Goal: Contribute content: Add original content to the website for others to see

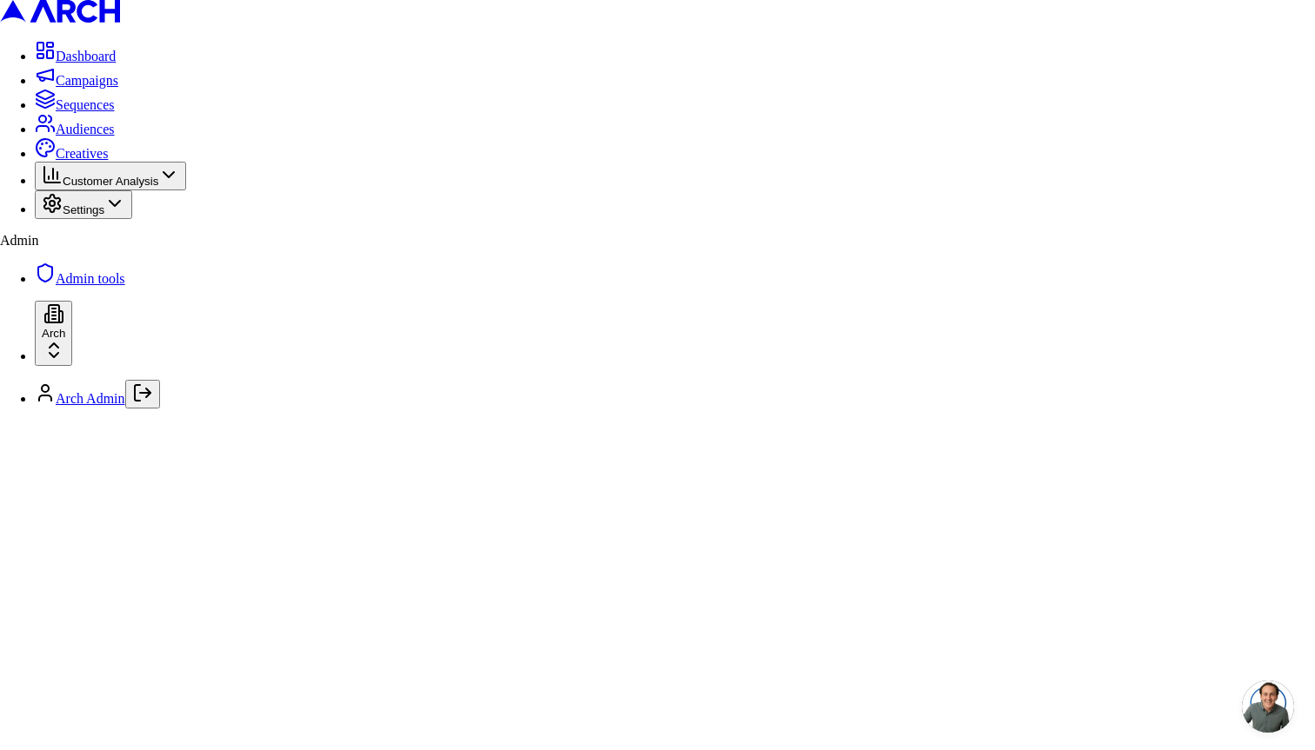
click at [70, 161] on span "Creatives" at bounding box center [82, 153] width 52 height 15
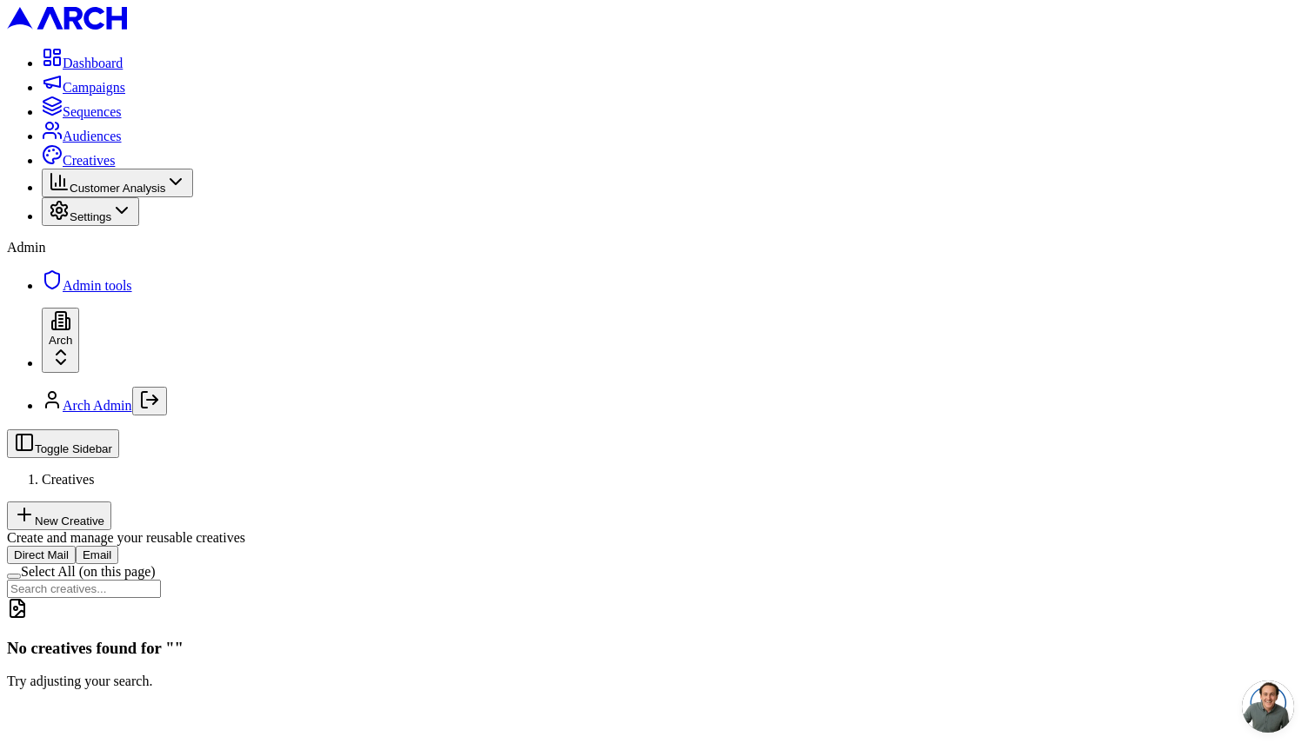
drag, startPoint x: 1210, startPoint y: 34, endPoint x: 862, endPoint y: 144, distance: 365.7
click at [862, 429] on div "Toggle Sidebar Creatives New Creative Create and manage your reusable creatives…" at bounding box center [657, 559] width 1301 height 260
click at [111, 502] on button "New Creative" at bounding box center [59, 516] width 104 height 29
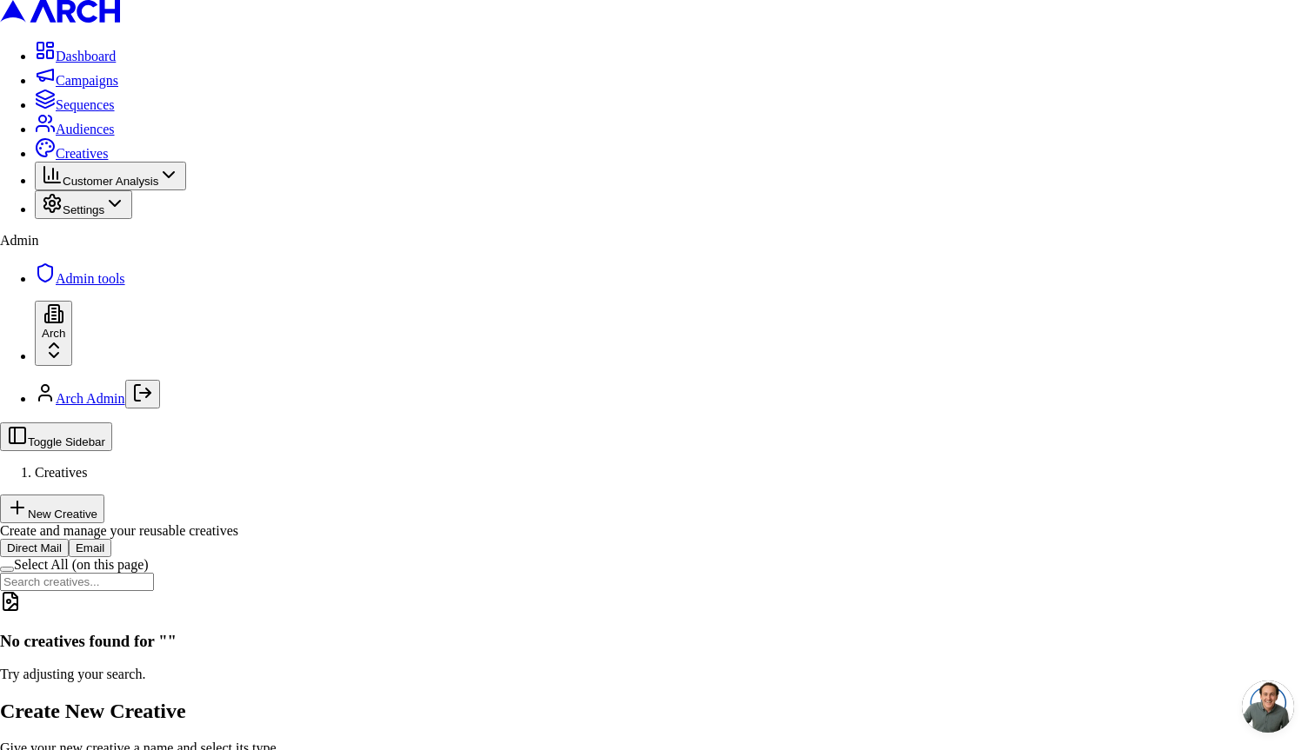
type input "test"
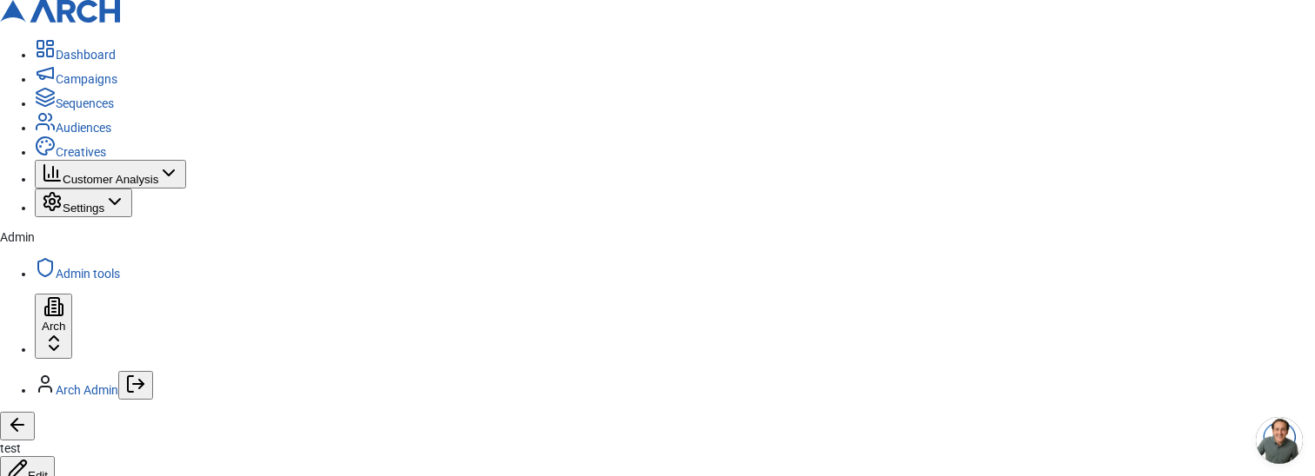
scroll to position [0, 731]
type input "https://www.pacificheatingcooling.com/heating/heating-maintenance-179/?utm_sour…"
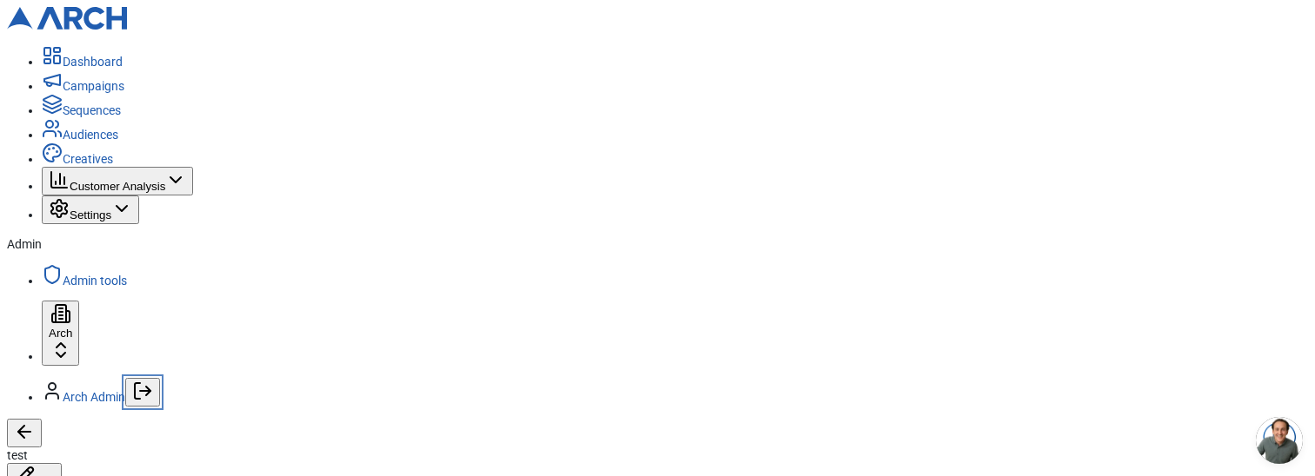
click at [160, 407] on button "Log out" at bounding box center [142, 392] width 35 height 29
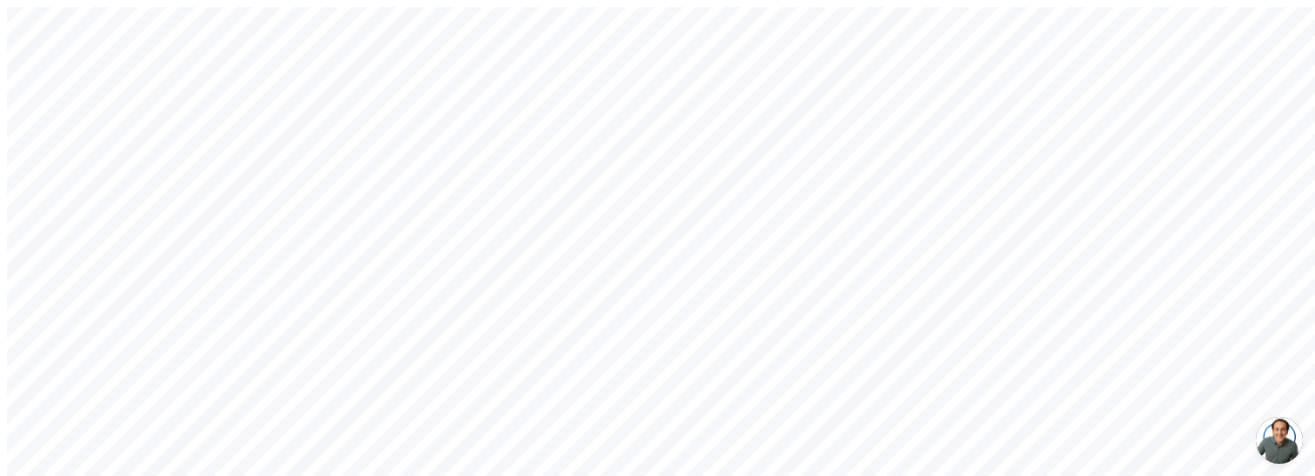
type input "[EMAIL_ADDRESS][DOMAIN_NAME]"
